Goal: Task Accomplishment & Management: Manage account settings

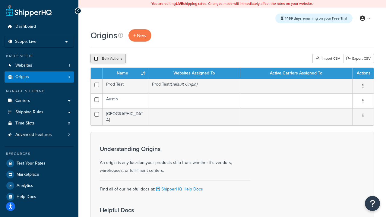
click at [96, 59] on input "checkbox" at bounding box center [96, 58] width 5 height 5
checkbox input "true"
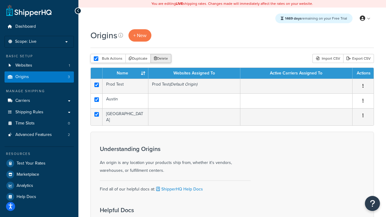
click at [162, 59] on button "Delete" at bounding box center [160, 58] width 21 height 9
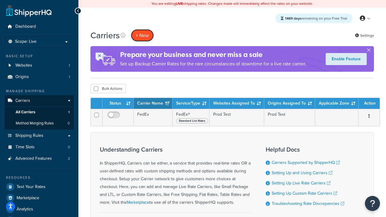
click at [142, 35] on button "+ New" at bounding box center [142, 35] width 23 height 12
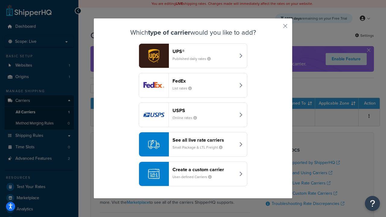
click at [193, 85] on div "FedEx List rates" at bounding box center [203, 85] width 63 height 14
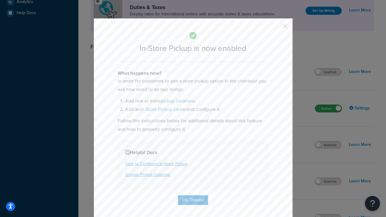
scroll to position [207, 0]
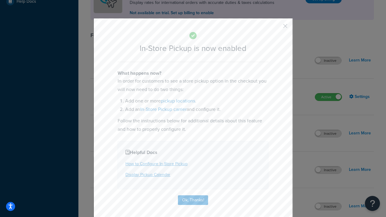
click at [276, 28] on button "button" at bounding box center [277, 28] width 2 height 2
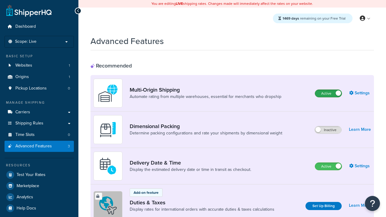
click at [328, 93] on label "Active" at bounding box center [328, 93] width 27 height 7
click at [328, 166] on label "Active" at bounding box center [328, 166] width 27 height 7
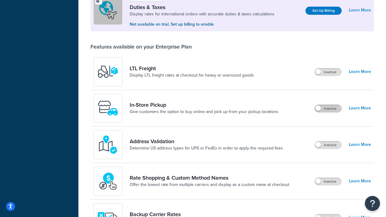
scroll to position [184, 0]
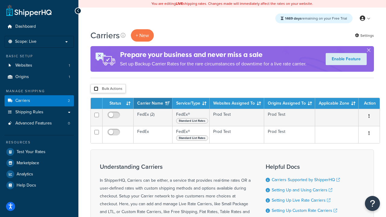
click at [96, 89] on input "checkbox" at bounding box center [96, 89] width 5 height 5
checkbox input "true"
click at [0, 0] on button "Delete" at bounding box center [0, 0] width 0 height 0
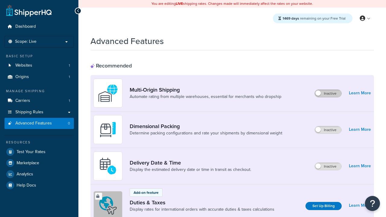
click at [328, 93] on label "Inactive" at bounding box center [328, 93] width 27 height 7
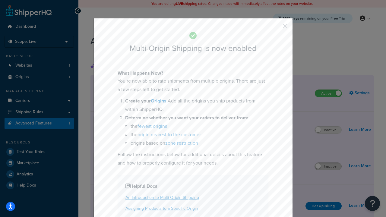
click at [276, 28] on button "button" at bounding box center [277, 28] width 2 height 2
click at [328, 166] on label "Inactive" at bounding box center [328, 166] width 27 height 7
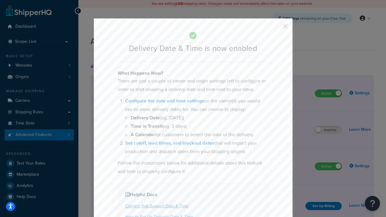
click at [276, 28] on button "button" at bounding box center [277, 28] width 2 height 2
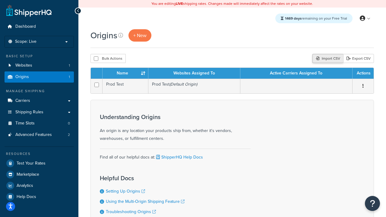
click at [327, 59] on div "Import CSV" at bounding box center [327, 58] width 31 height 9
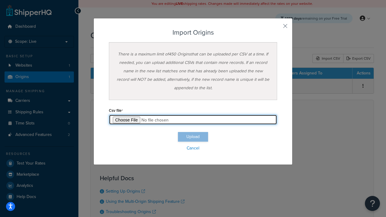
click at [193, 120] on input "file" at bounding box center [193, 120] width 168 height 10
type input "C:\fakepath\importOriginsSuccess.csv"
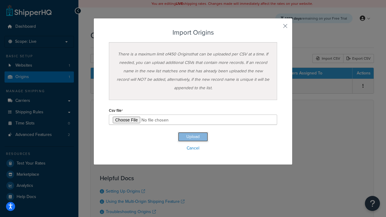
click at [193, 137] on button "Upload" at bounding box center [193, 137] width 30 height 10
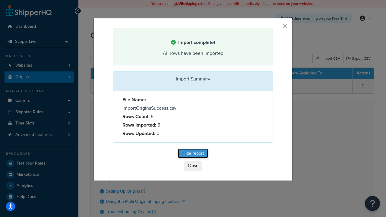
click at [193, 154] on button "Hide report" at bounding box center [193, 154] width 30 height 10
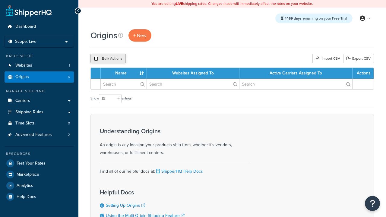
click at [96, 59] on input "checkbox" at bounding box center [96, 58] width 5 height 5
checkbox input "true"
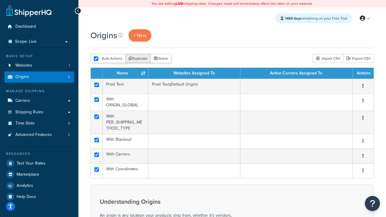
click at [138, 59] on button "Duplicate" at bounding box center [137, 58] width 25 height 9
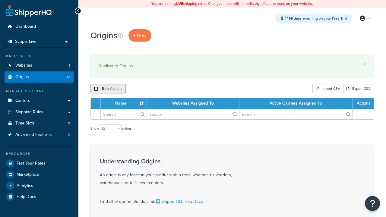
click at [96, 89] on input "checkbox" at bounding box center [96, 89] width 5 height 5
checkbox input "true"
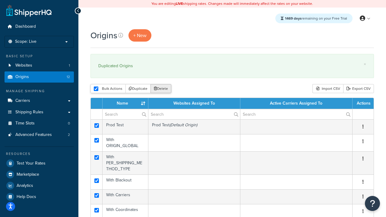
click at [162, 89] on button "Delete" at bounding box center [160, 88] width 21 height 9
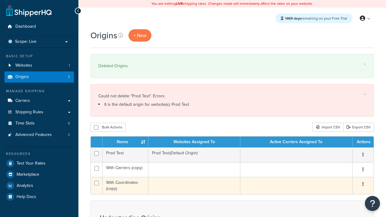
click at [96, 169] on input "checkbox" at bounding box center [96, 168] width 5 height 5
checkbox input "true"
click at [96, 183] on input "checkbox" at bounding box center [96, 183] width 5 height 5
checkbox input "true"
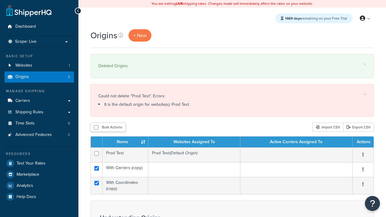
click at [0, 0] on button "Delete" at bounding box center [0, 0] width 0 height 0
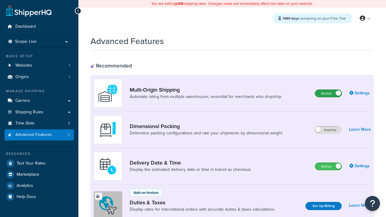
click at [328, 93] on label "Active" at bounding box center [328, 93] width 27 height 7
click at [328, 166] on label "Active" at bounding box center [328, 166] width 27 height 7
